Goal: Transaction & Acquisition: Book appointment/travel/reservation

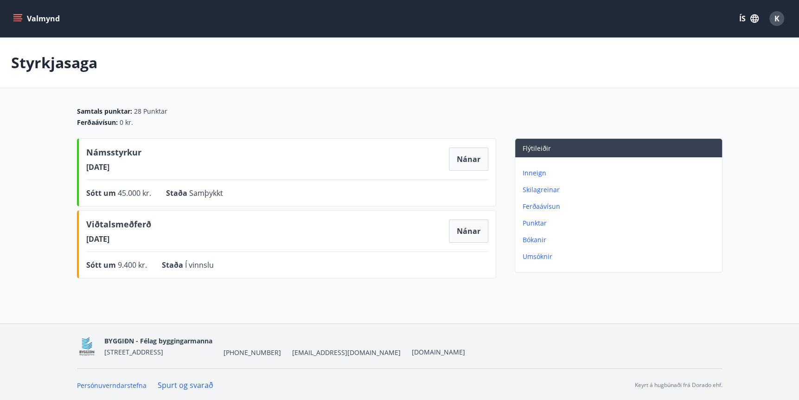
click at [17, 21] on icon "menu" at bounding box center [17, 20] width 8 height 1
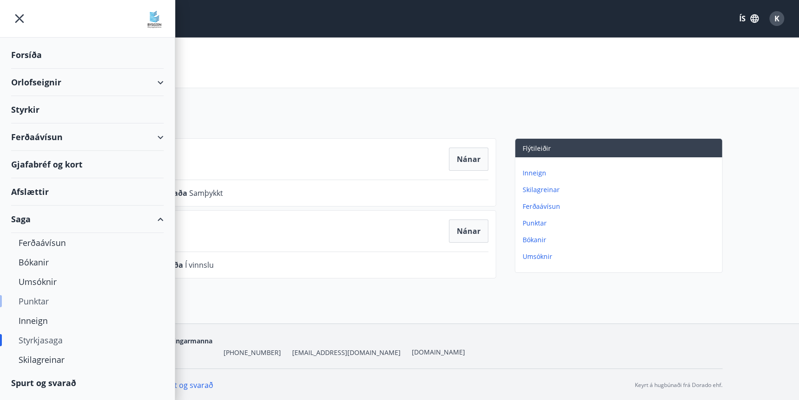
scroll to position [1, 0]
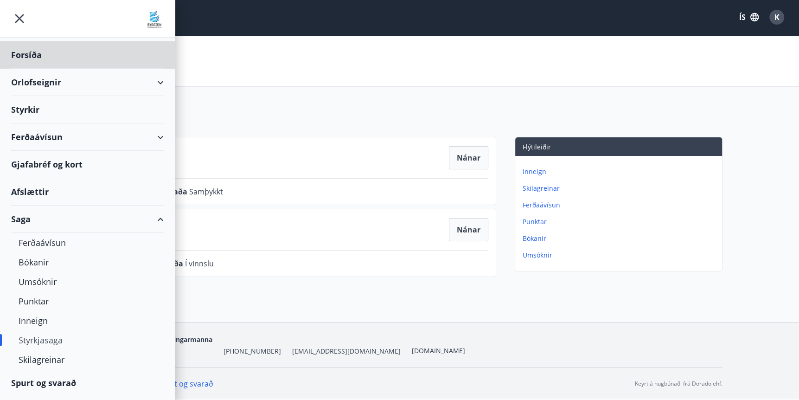
click at [31, 69] on div "Styrkir" at bounding box center [87, 54] width 152 height 27
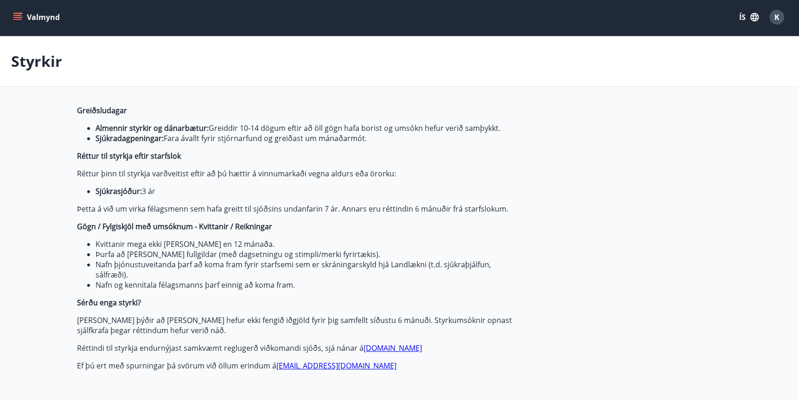
type input "***"
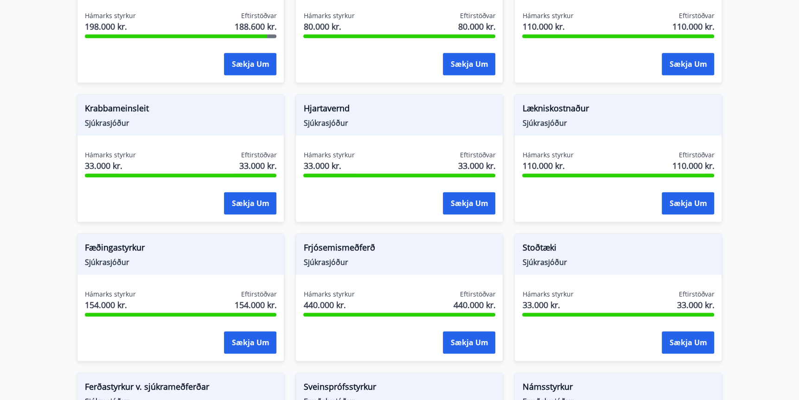
scroll to position [606, 0]
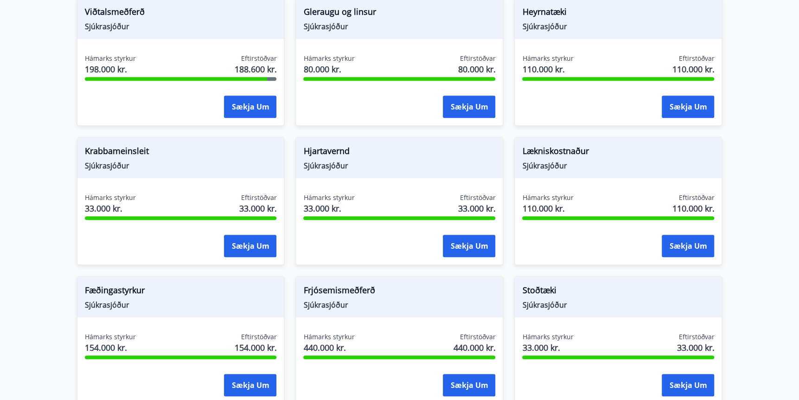
click at [506, 244] on div "Lækniskostnaður Sjúkrasjóður Hámarks styrkur 110.000 kr. Eftirstöðvar 110.000 k…" at bounding box center [612, 195] width 219 height 139
click at [61, 182] on main "Styrkir Greiðsludagar Almennir styrkir og dánarbætur: Greiddir 10-14 dögum efti…" at bounding box center [399, 62] width 799 height 1261
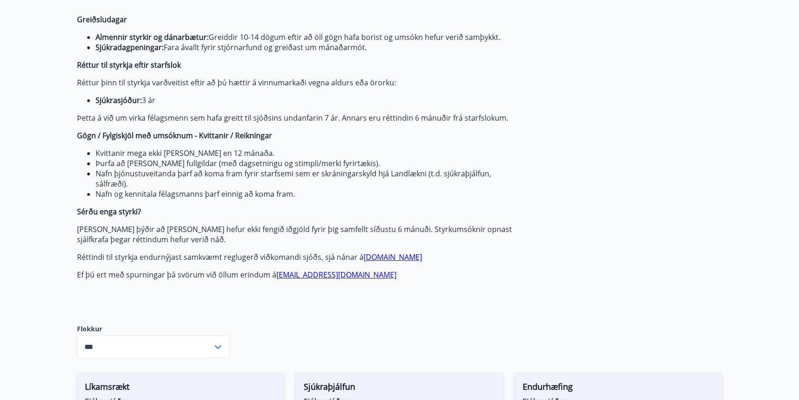
scroll to position [0, 0]
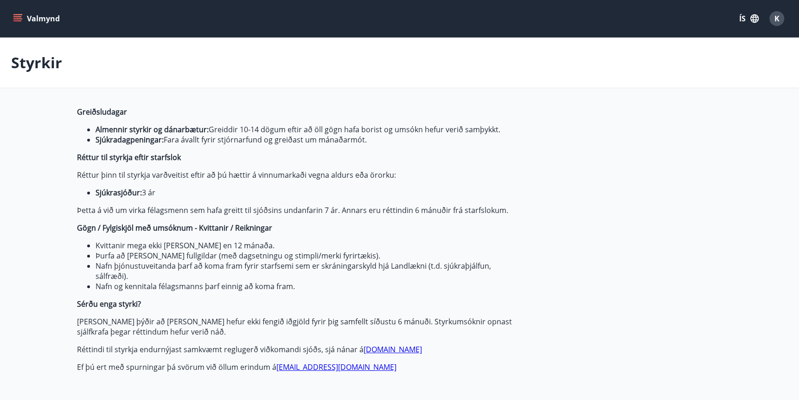
click at [21, 19] on icon "menu" at bounding box center [18, 18] width 10 height 1
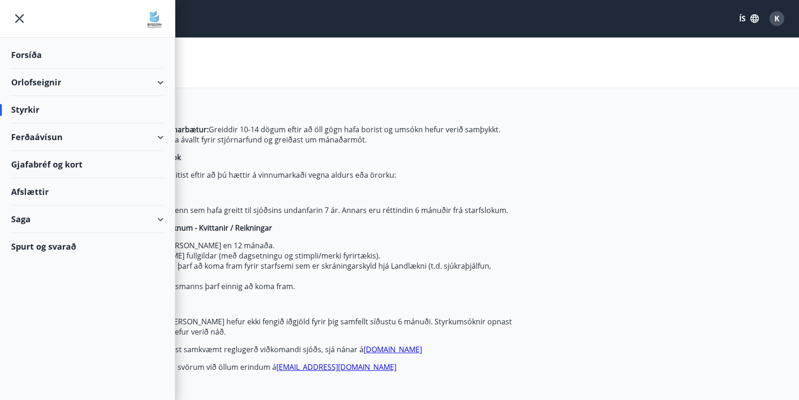
click at [159, 80] on div "Orlofseignir" at bounding box center [87, 82] width 152 height 27
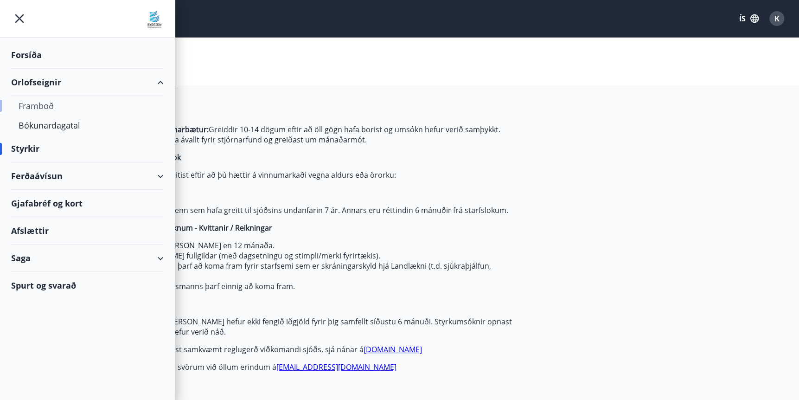
click at [43, 105] on div "Framboð" at bounding box center [88, 105] width 138 height 19
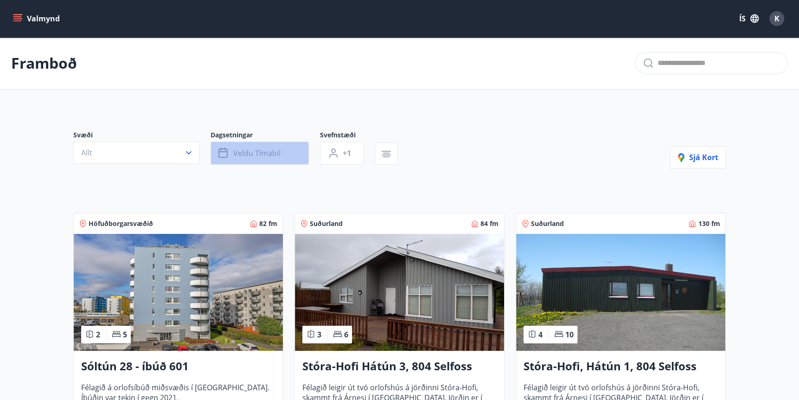
click at [238, 152] on span "Veldu tímabil" at bounding box center [256, 153] width 47 height 10
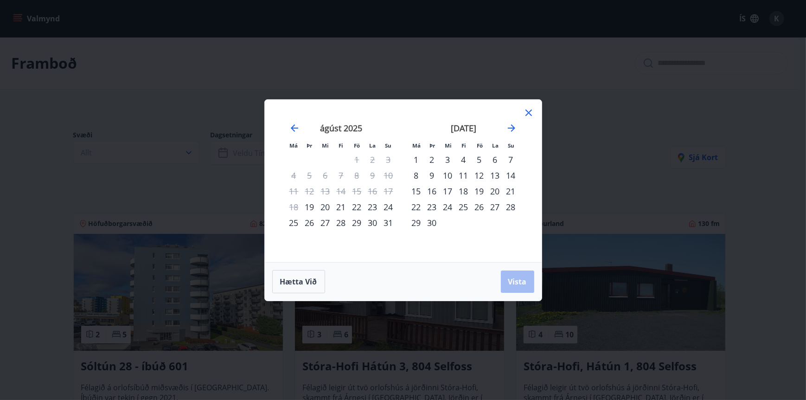
click at [357, 222] on div "29" at bounding box center [357, 223] width 16 height 16
click at [417, 159] on div "1" at bounding box center [416, 160] width 16 height 16
click at [516, 283] on span "Vista" at bounding box center [517, 281] width 19 height 10
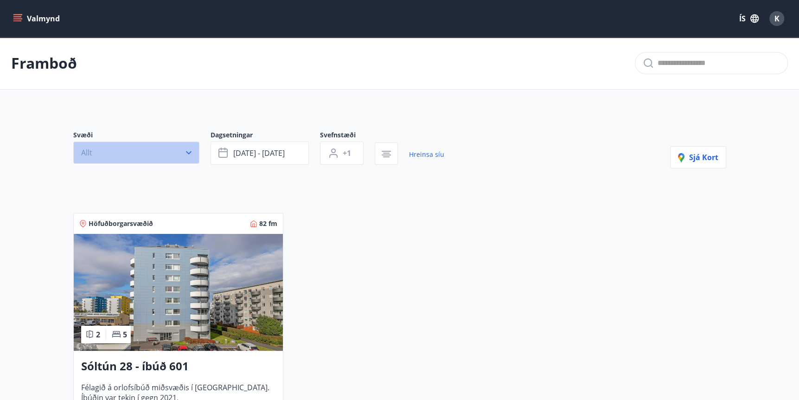
click at [191, 156] on icon "button" at bounding box center [188, 152] width 9 height 9
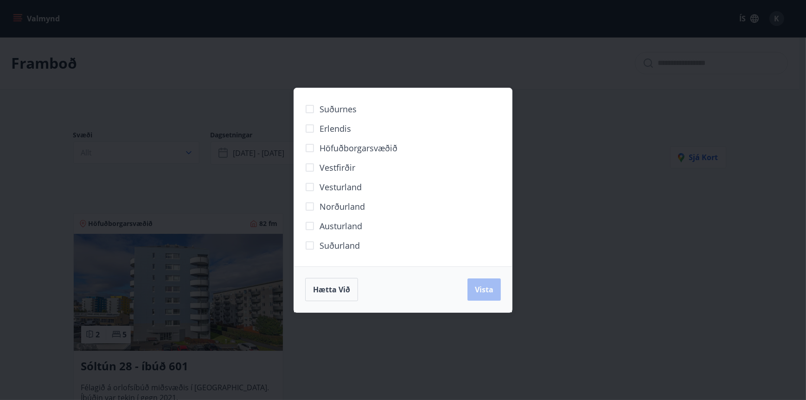
click at [549, 87] on div "Suðurnes Erlendis Höfuðborgarsvæðið [GEOGRAPHIC_DATA] [GEOGRAPHIC_DATA] [GEOGRA…" at bounding box center [403, 200] width 806 height 400
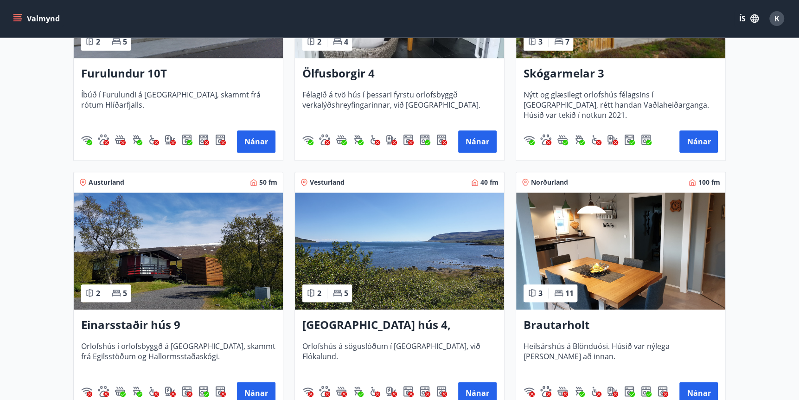
scroll to position [989, 0]
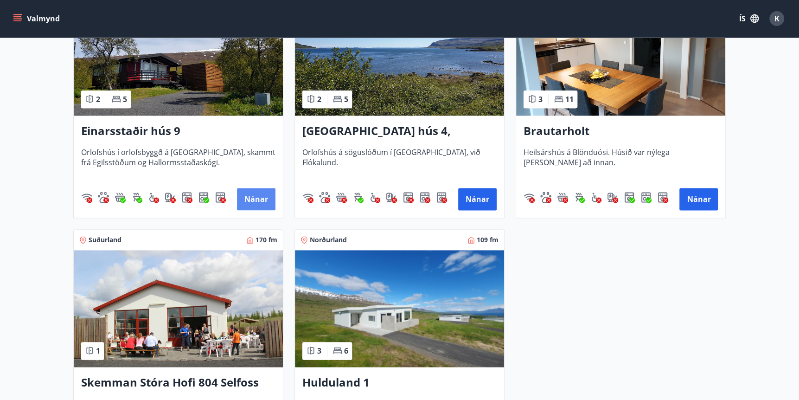
click at [261, 197] on button "Nánar" at bounding box center [256, 199] width 38 height 22
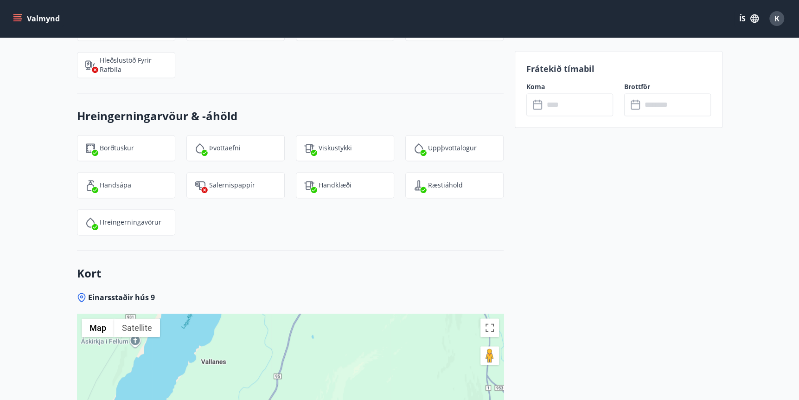
scroll to position [1117, 0]
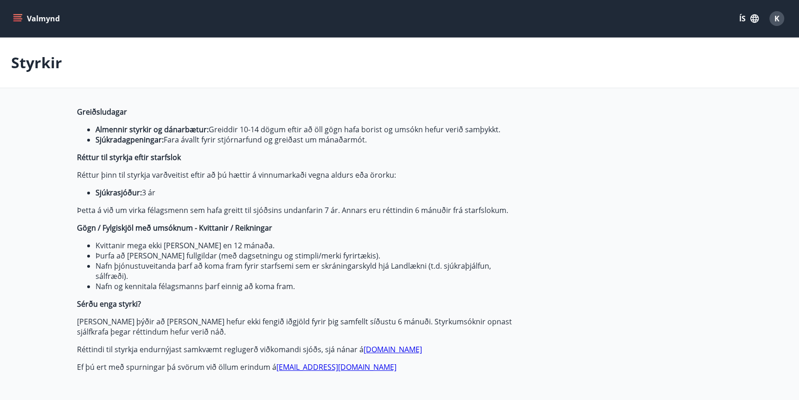
type input "***"
